Goal: Transaction & Acquisition: Obtain resource

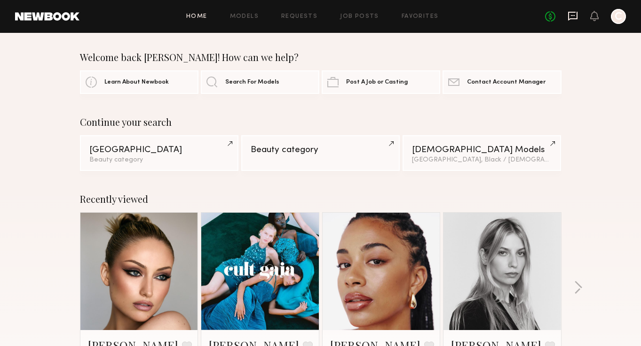
click at [575, 17] on icon at bounding box center [572, 16] width 10 height 10
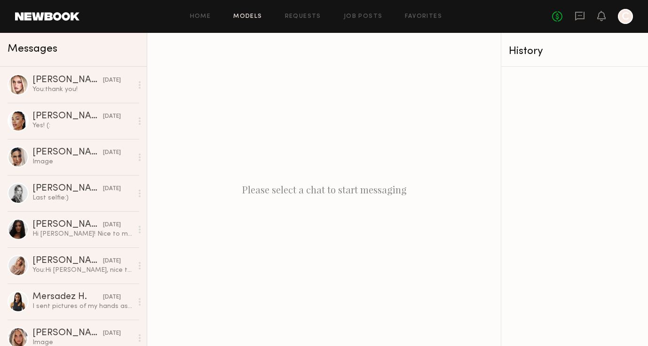
click at [239, 16] on link "Models" at bounding box center [247, 17] width 29 height 6
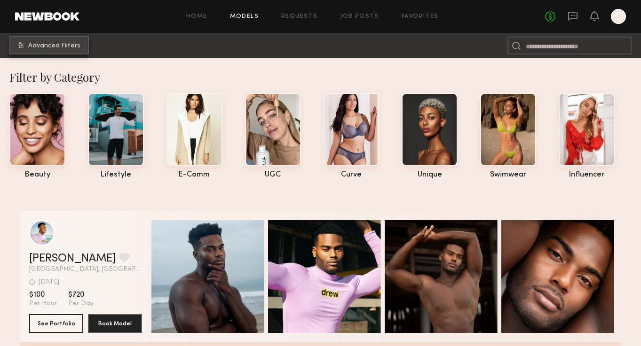
click at [84, 52] on button "Advanced Filters" at bounding box center [48, 45] width 79 height 19
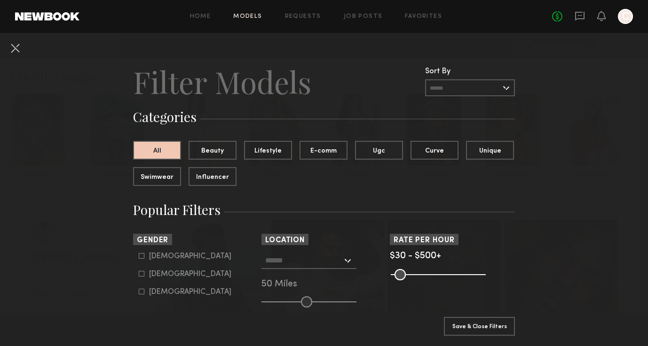
click at [133, 273] on div "Male Female Non-binary" at bounding box center [195, 274] width 125 height 44
click at [139, 276] on icon at bounding box center [142, 274] width 6 height 6
type input "**"
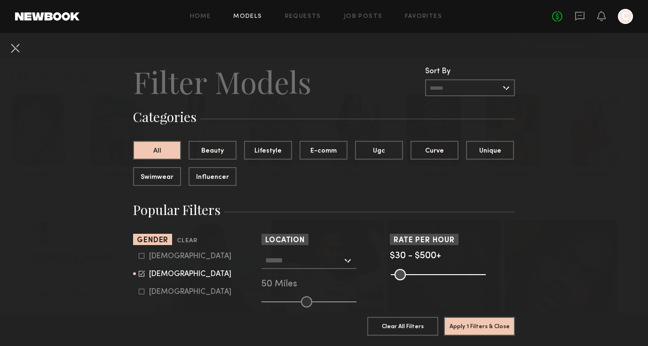
click at [292, 261] on input "text" at bounding box center [303, 260] width 77 height 16
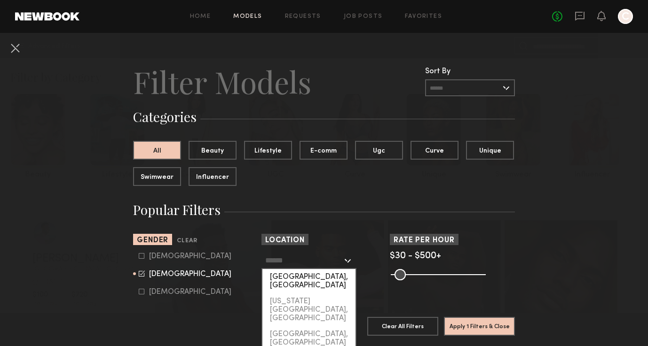
click at [297, 279] on div "[GEOGRAPHIC_DATA], [GEOGRAPHIC_DATA]" at bounding box center [308, 281] width 93 height 24
type input "**********"
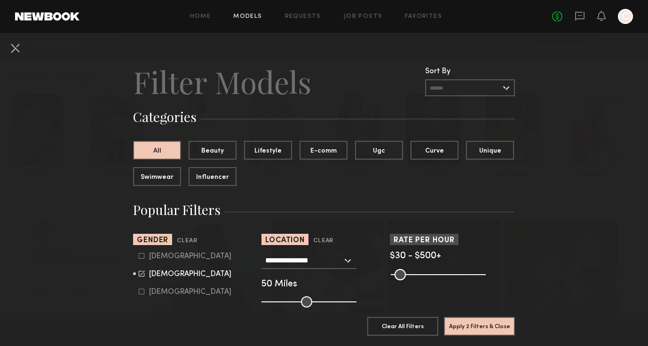
click at [423, 274] on common-range-minmax at bounding box center [437, 273] width 95 height 11
click at [424, 274] on common-range-minmax at bounding box center [437, 273] width 95 height 11
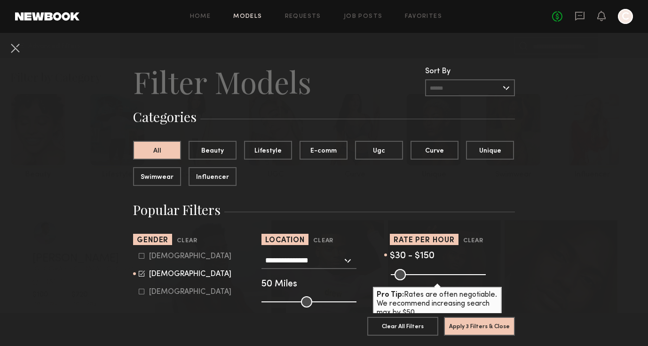
drag, startPoint x: 476, startPoint y: 277, endPoint x: 414, endPoint y: 278, distance: 62.5
type input "***"
click at [414, 278] on input "range" at bounding box center [438, 274] width 95 height 11
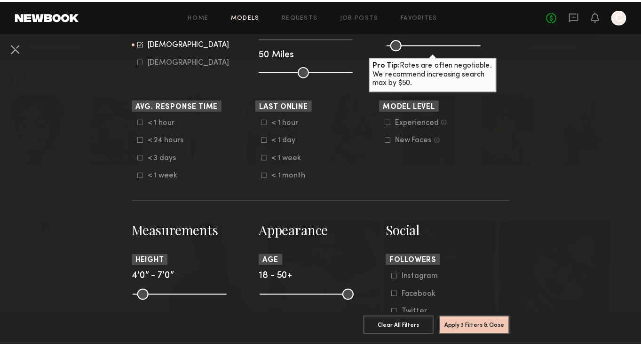
scroll to position [339, 0]
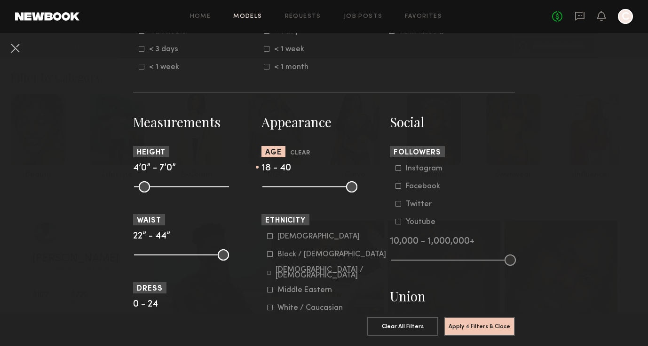
drag, startPoint x: 348, startPoint y: 188, endPoint x: 321, endPoint y: 189, distance: 26.8
type input "**"
click at [321, 189] on input "range" at bounding box center [309, 186] width 95 height 11
click at [447, 321] on button "Apply 4 Filters & Close" at bounding box center [479, 326] width 71 height 19
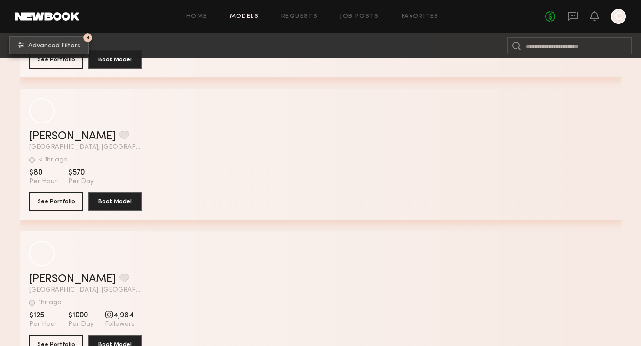
scroll to position [2240, 0]
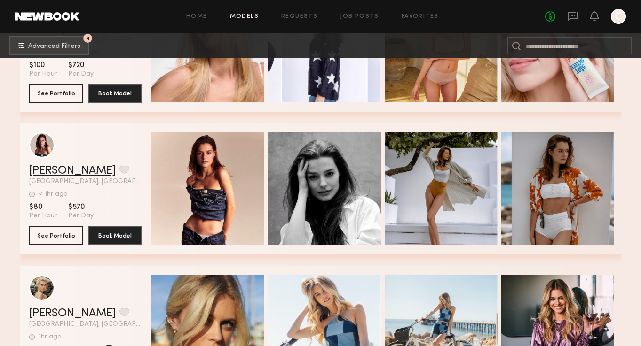
click at [31, 166] on link "Sofi S." at bounding box center [72, 170] width 86 height 11
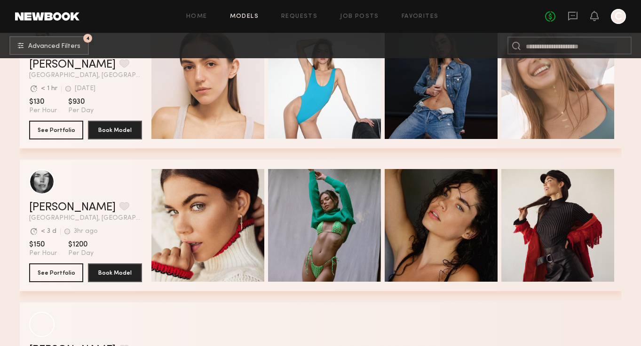
scroll to position [3874, 0]
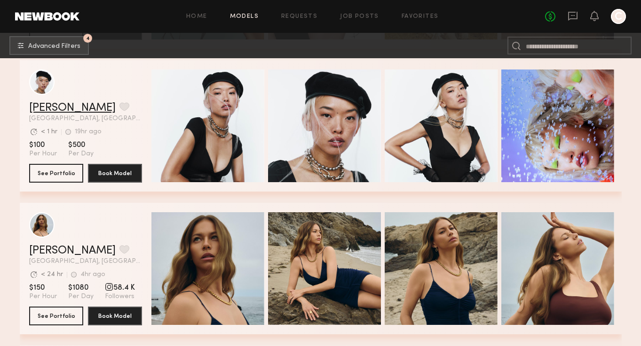
click at [41, 104] on link "Angel L." at bounding box center [72, 107] width 86 height 11
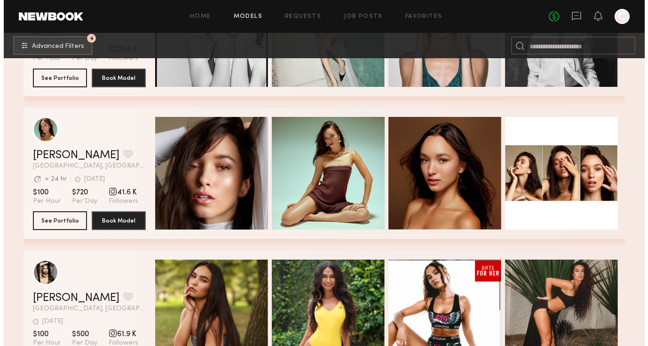
scroll to position [7684, 0]
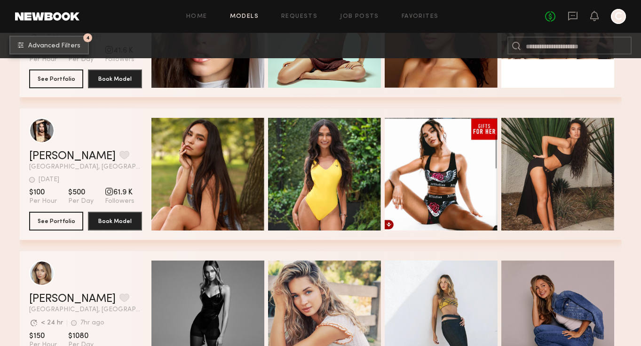
click at [73, 47] on span "Advanced Filters" at bounding box center [54, 46] width 52 height 7
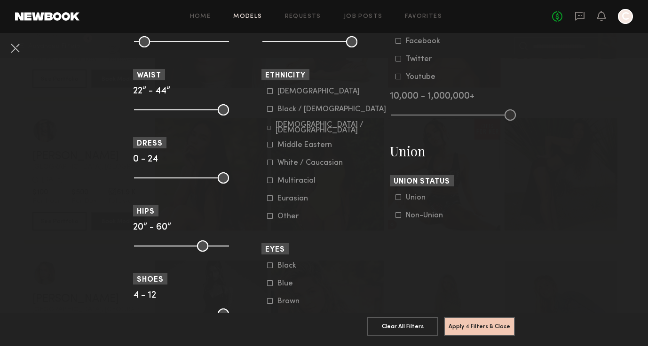
scroll to position [462, 0]
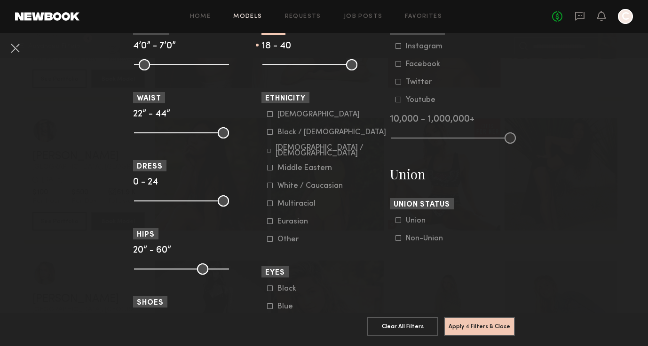
click at [312, 189] on div "White / Caucasian" at bounding box center [309, 186] width 65 height 6
click at [283, 114] on div "Asian" at bounding box center [318, 115] width 82 height 6
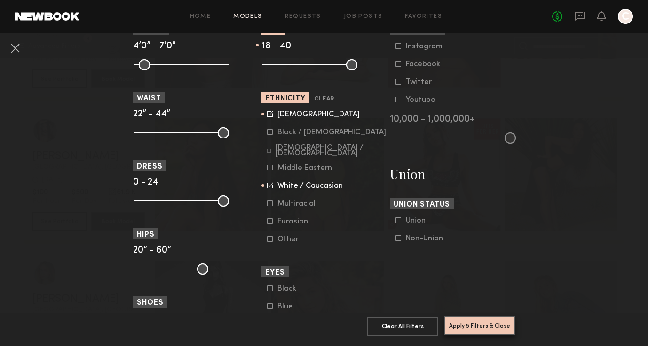
click at [463, 322] on button "Apply 5 Filters & Close" at bounding box center [479, 326] width 71 height 19
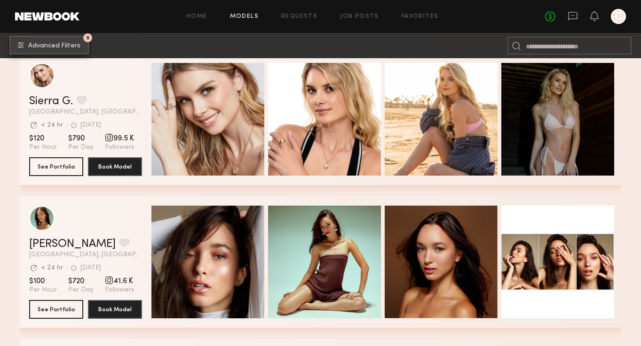
scroll to position [5013, 0]
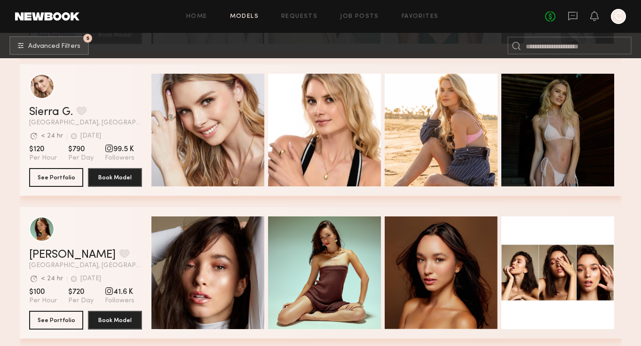
click at [59, 102] on header "Sierra G. Favorite Los Angeles, CA Avg. request response time < 24 hr 4d ago La…" at bounding box center [85, 100] width 113 height 53
click at [57, 111] on link "Sierra G." at bounding box center [51, 112] width 44 height 11
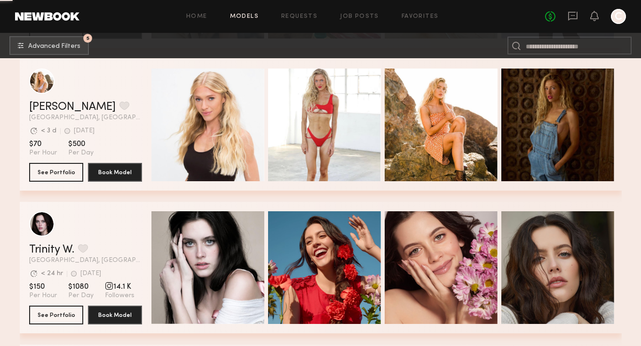
scroll to position [6452, 0]
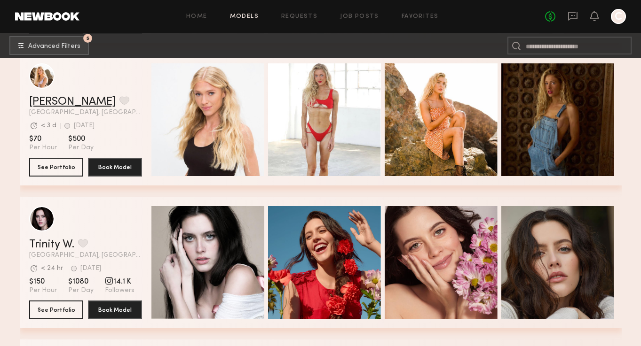
click at [47, 97] on link "Sophie Jordan C." at bounding box center [72, 101] width 86 height 11
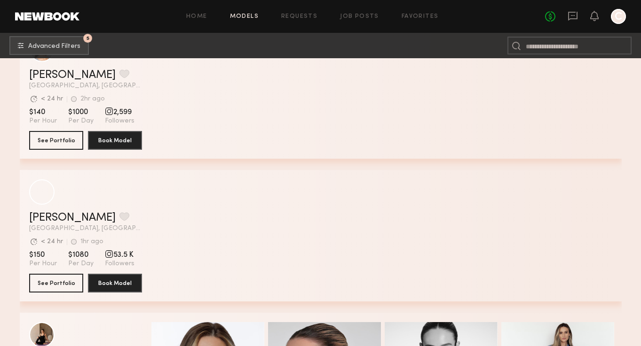
scroll to position [9129, 0]
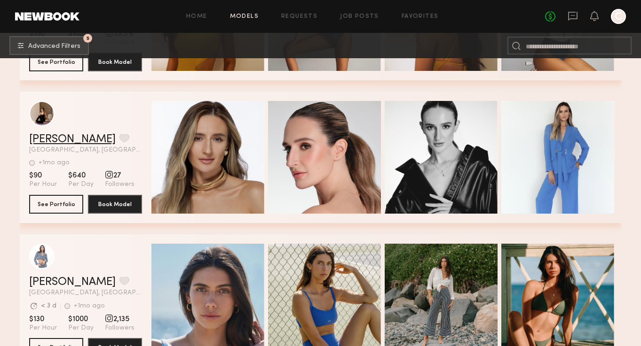
click at [68, 142] on link "Anastasia M." at bounding box center [72, 139] width 86 height 11
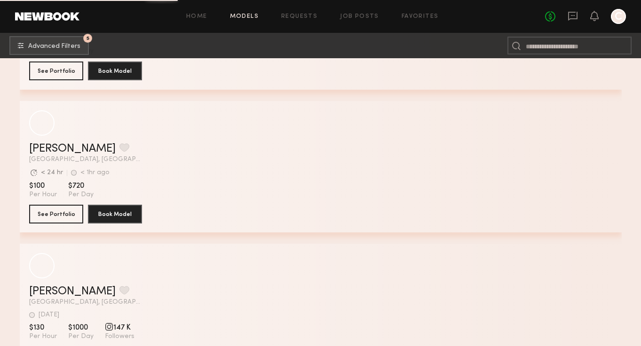
scroll to position [11637, 0]
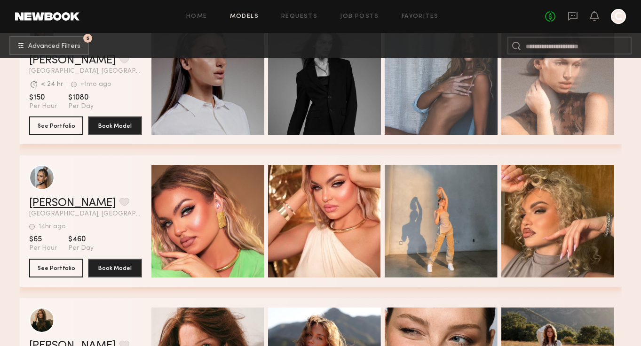
click at [44, 206] on link "Alinka N." at bounding box center [72, 203] width 86 height 11
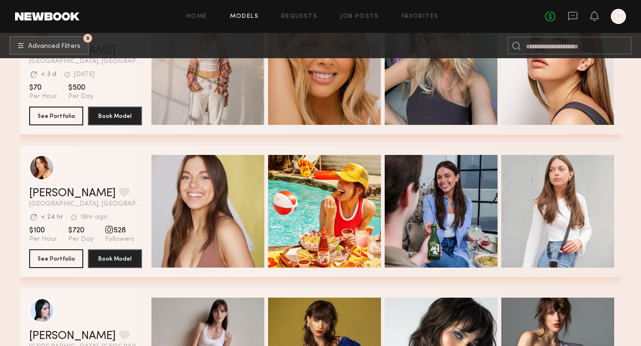
scroll to position [12277, 0]
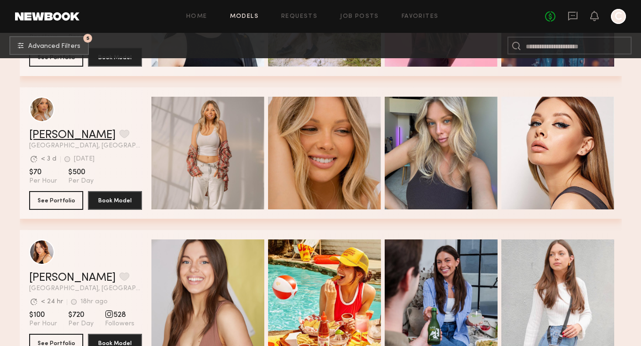
click at [40, 138] on link "Veronika V." at bounding box center [72, 135] width 86 height 11
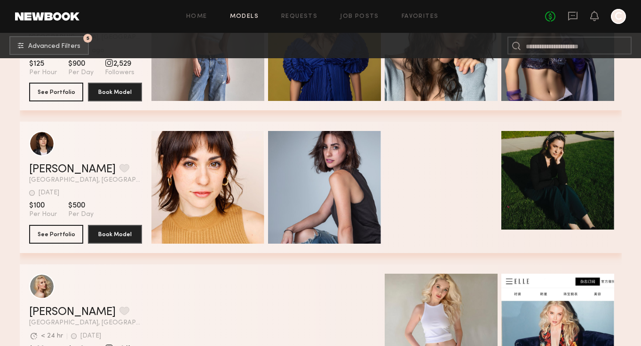
scroll to position [12749, 0]
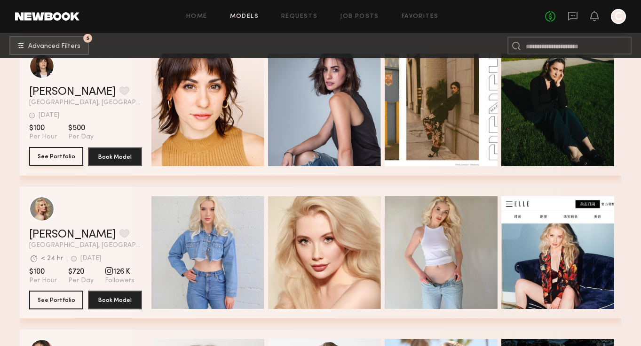
click at [51, 157] on button "See Portfolio" at bounding box center [56, 156] width 54 height 19
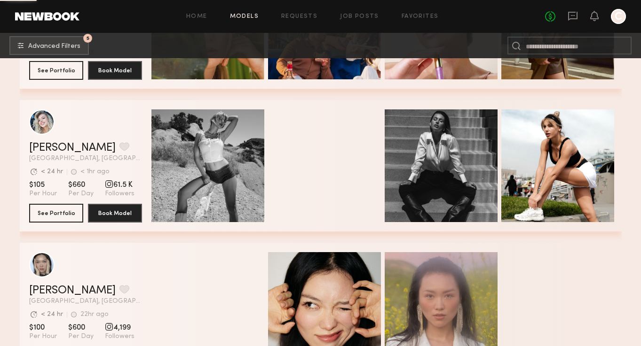
scroll to position [15026, 0]
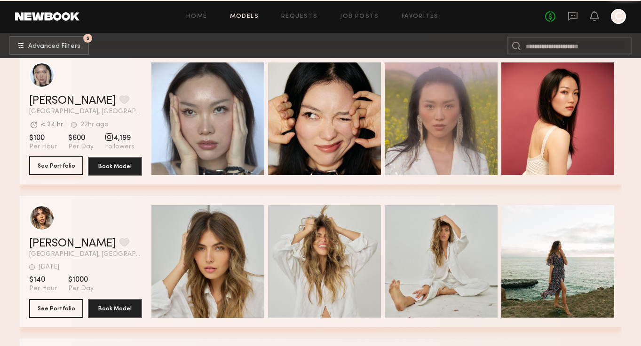
click at [56, 162] on button "See Portfolio" at bounding box center [56, 166] width 54 height 19
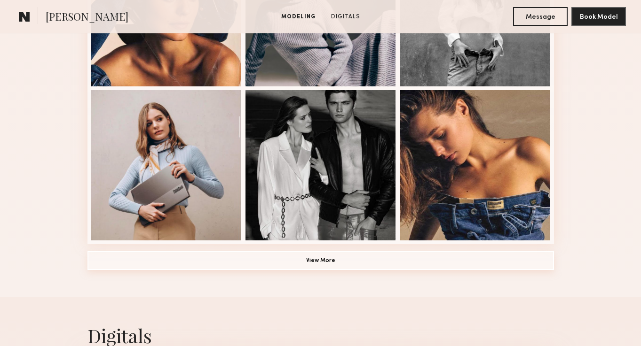
scroll to position [650, 0]
click at [498, 251] on button "View More" at bounding box center [320, 260] width 466 height 19
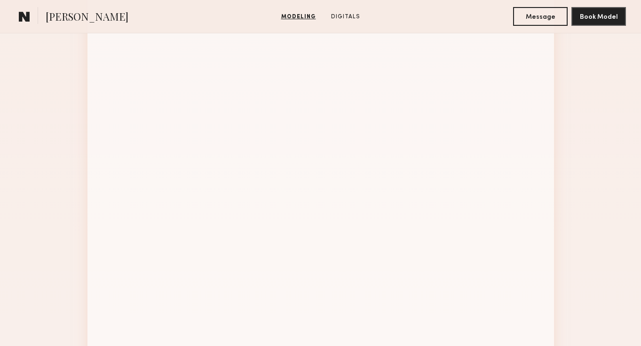
scroll to position [1197, 0]
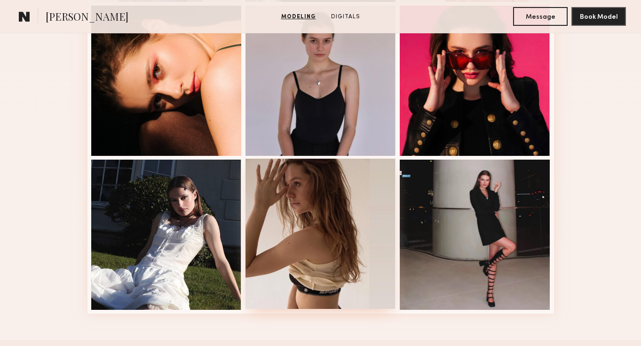
click at [354, 219] on div at bounding box center [320, 234] width 150 height 150
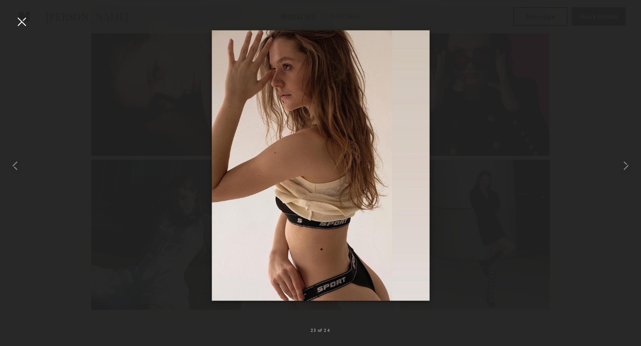
click at [479, 174] on div at bounding box center [320, 165] width 641 height 301
click at [27, 20] on div at bounding box center [21, 21] width 15 height 15
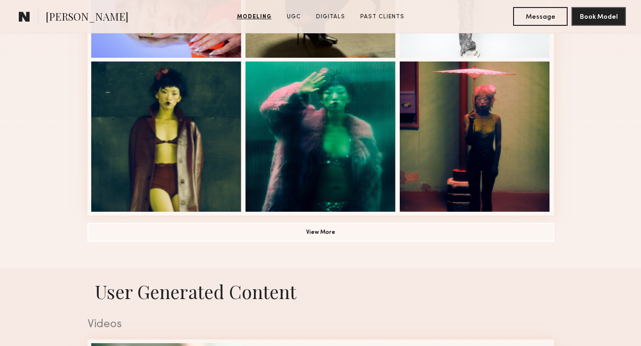
scroll to position [810, 0]
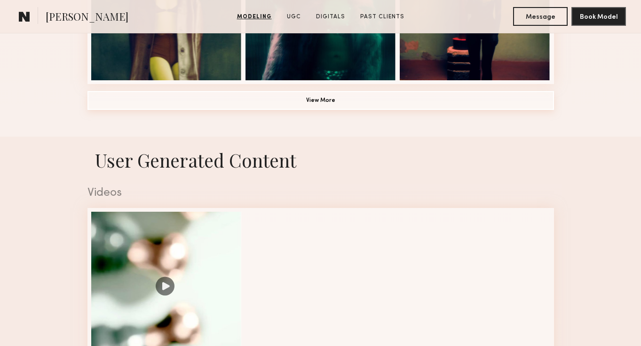
click at [279, 109] on button "View More" at bounding box center [320, 100] width 466 height 19
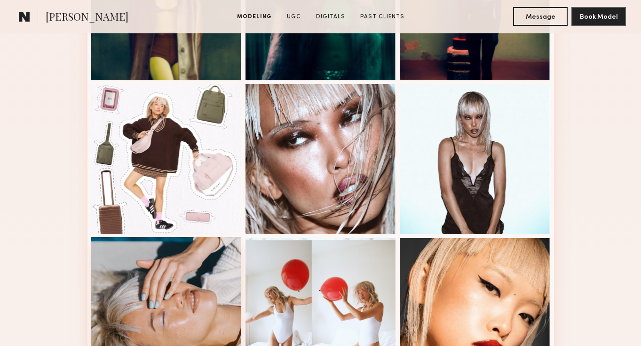
click at [217, 270] on div at bounding box center [166, 312] width 150 height 150
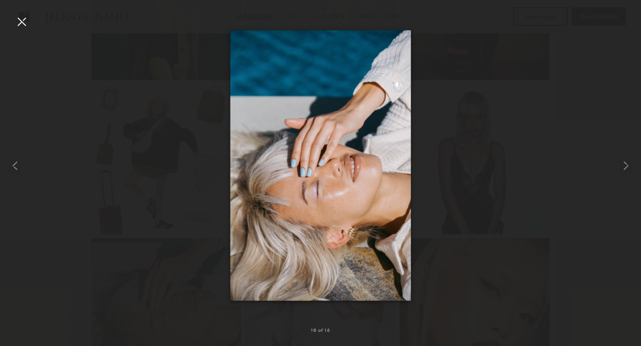
click at [459, 186] on div at bounding box center [320, 165] width 641 height 301
drag, startPoint x: 589, startPoint y: 126, endPoint x: 416, endPoint y: 26, distance: 200.3
click at [588, 108] on div at bounding box center [320, 165] width 641 height 301
click at [22, 28] on div at bounding box center [21, 21] width 15 height 15
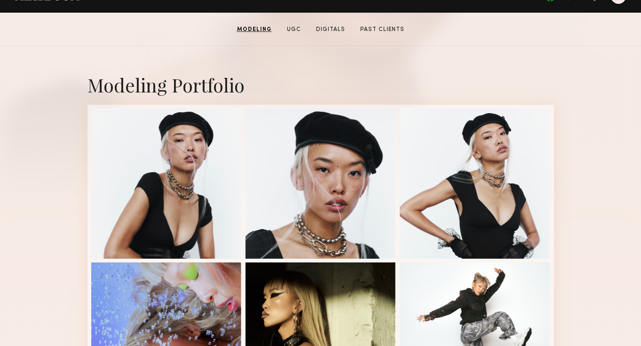
scroll to position [169, 0]
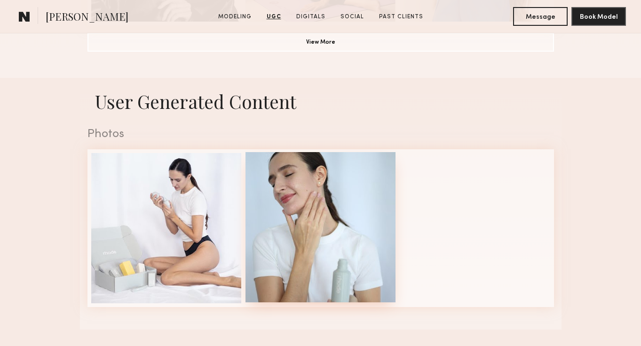
scroll to position [869, 0]
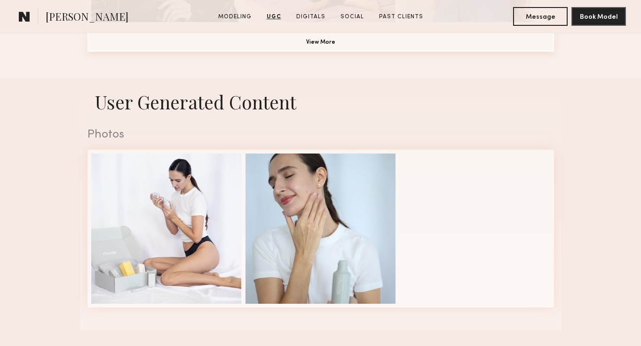
click at [311, 39] on button "View More" at bounding box center [320, 42] width 466 height 19
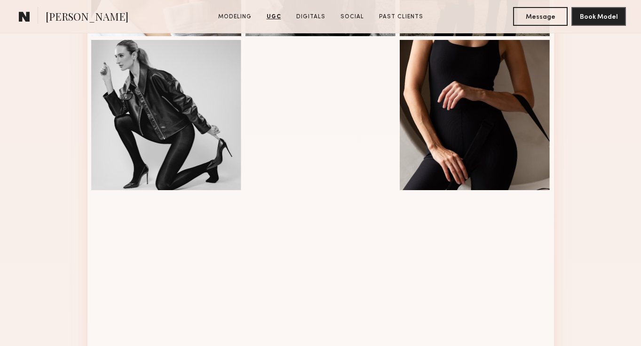
scroll to position [1065, 0]
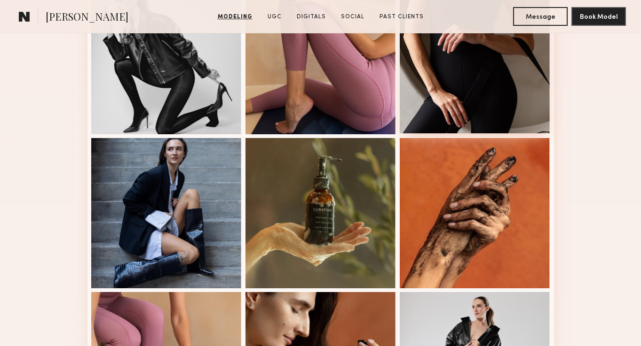
click at [503, 104] on div at bounding box center [475, 58] width 150 height 150
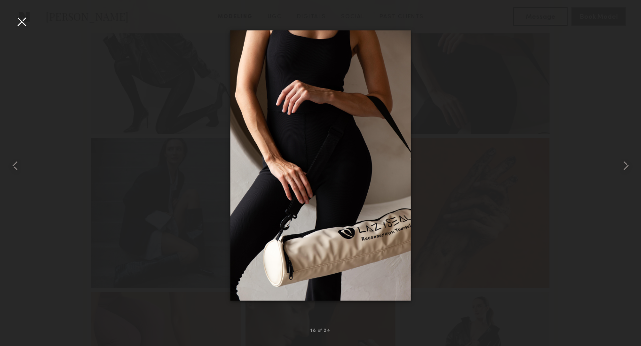
click at [494, 137] on div at bounding box center [320, 165] width 641 height 301
click at [21, 25] on div at bounding box center [21, 21] width 15 height 15
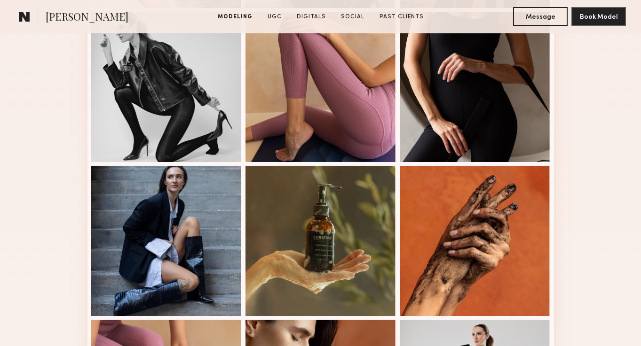
scroll to position [780, 0]
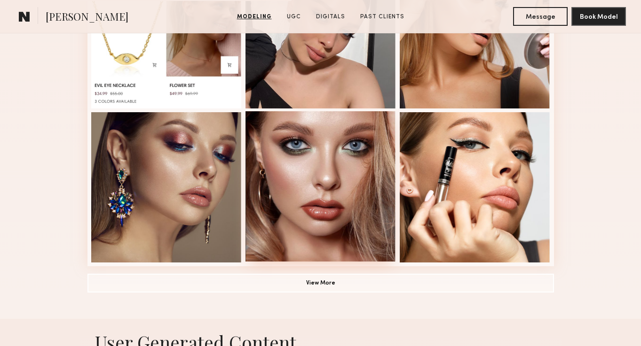
scroll to position [642, 0]
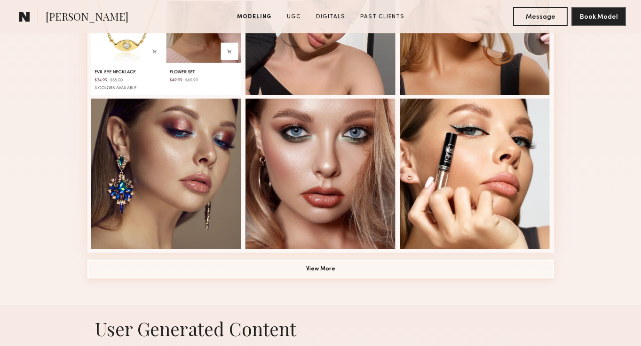
click at [331, 269] on button "View More" at bounding box center [320, 269] width 466 height 19
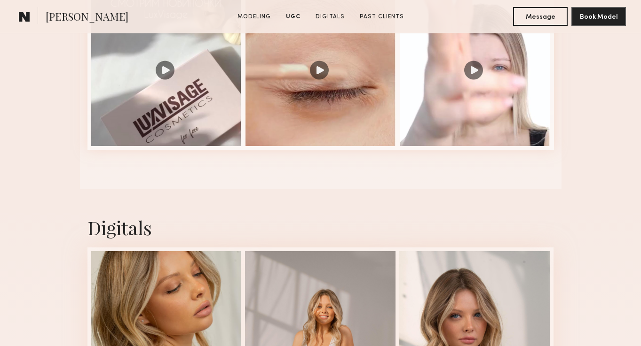
scroll to position [1175, 0]
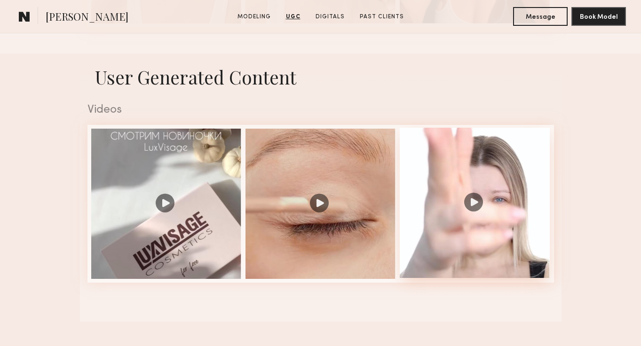
click at [453, 178] on div at bounding box center [475, 203] width 150 height 150
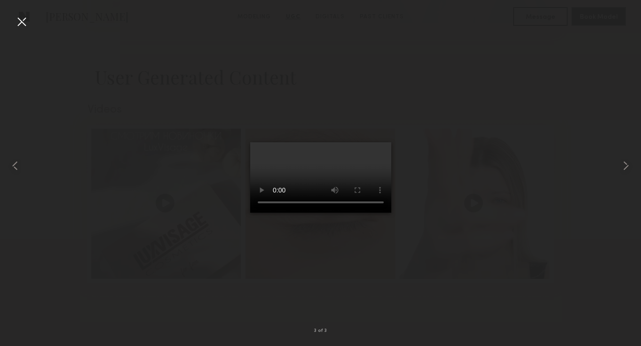
click at [121, 246] on div at bounding box center [320, 165] width 641 height 301
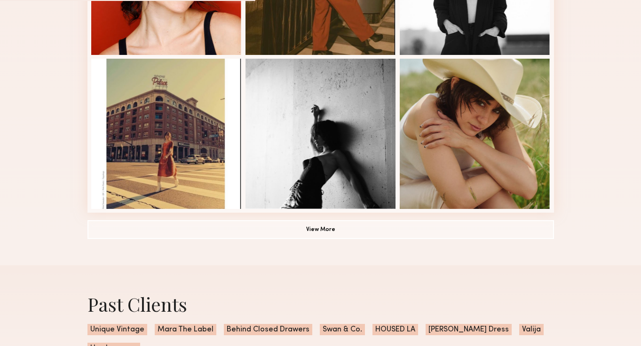
scroll to position [649, 0]
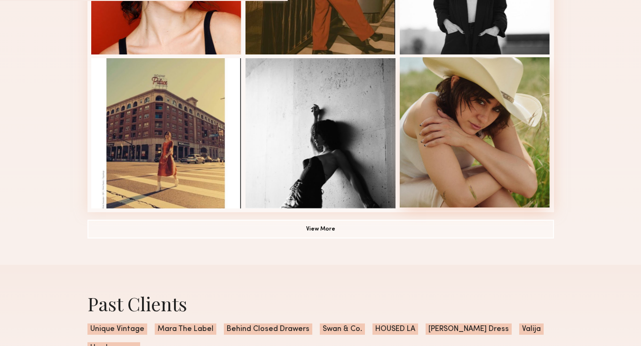
click at [447, 201] on div at bounding box center [475, 132] width 150 height 150
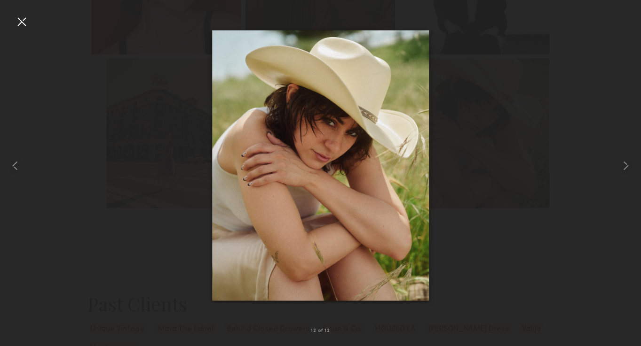
click at [498, 208] on div at bounding box center [320, 165] width 641 height 301
click at [26, 22] on div at bounding box center [21, 21] width 15 height 15
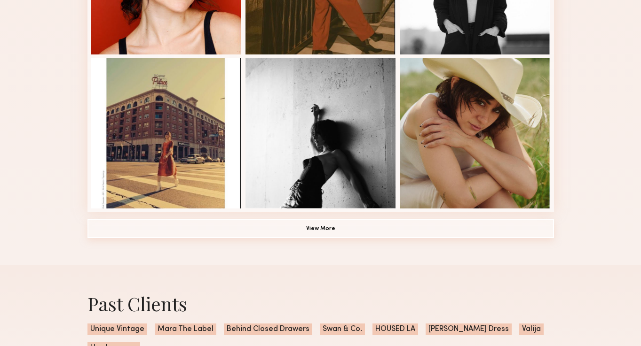
click at [274, 233] on button "View More" at bounding box center [320, 228] width 466 height 19
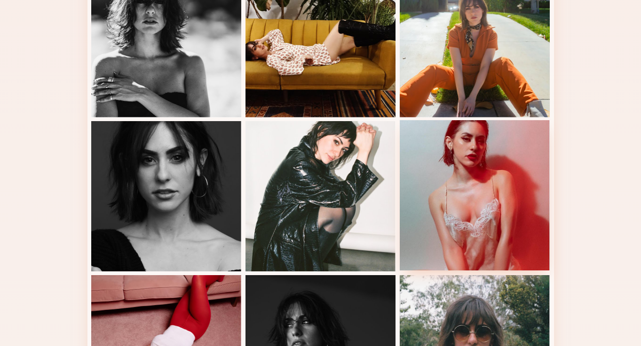
scroll to position [1048, 0]
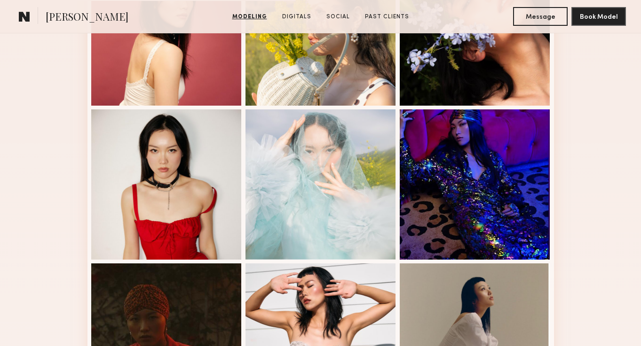
scroll to position [596, 0]
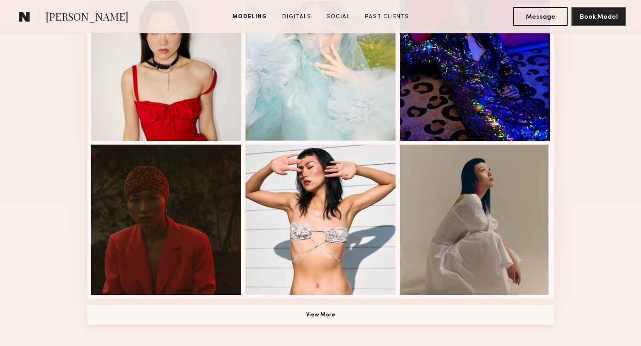
click at [354, 319] on button "View More" at bounding box center [320, 315] width 466 height 19
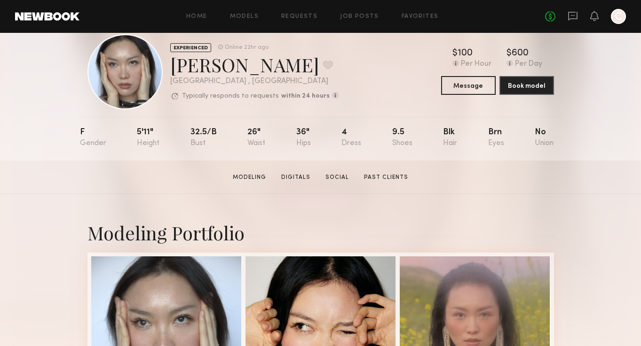
scroll to position [0, 0]
